Goal: Find specific page/section: Find specific page/section

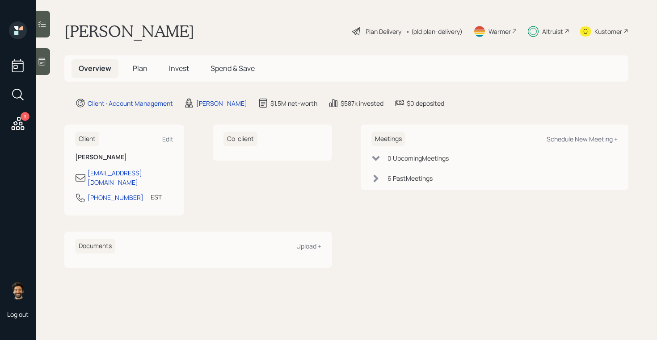
click at [551, 32] on div "Altruist" at bounding box center [552, 31] width 21 height 9
